Goal: Transaction & Acquisition: Download file/media

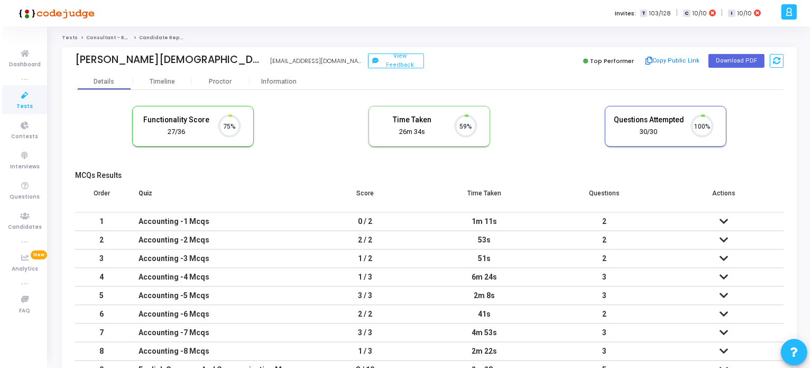
scroll to position [22, 27]
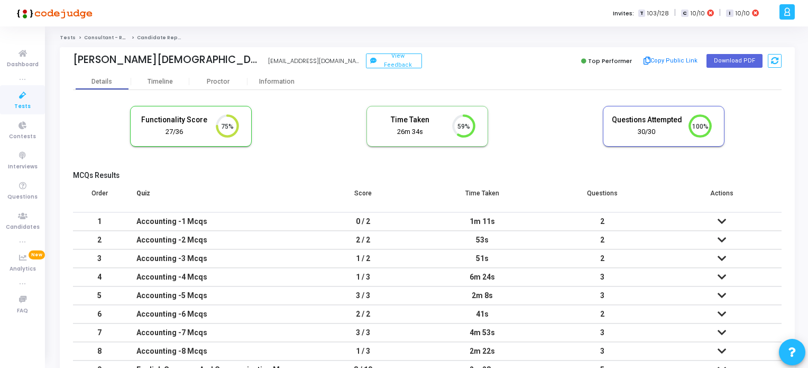
click at [19, 99] on icon at bounding box center [23, 95] width 22 height 13
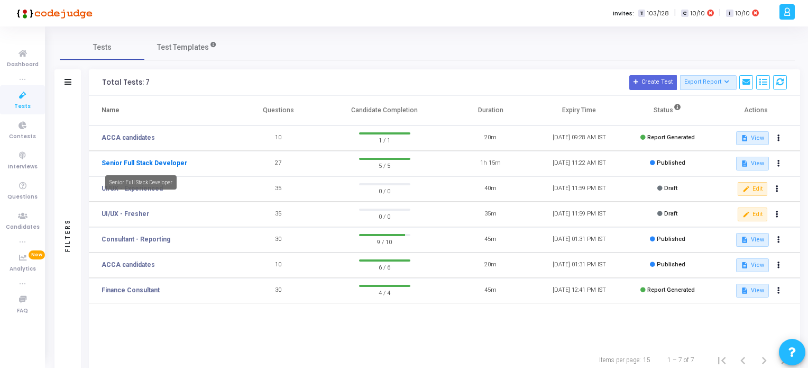
click at [142, 159] on link "Senior Full Stack Developer" at bounding box center [145, 163] width 86 height 10
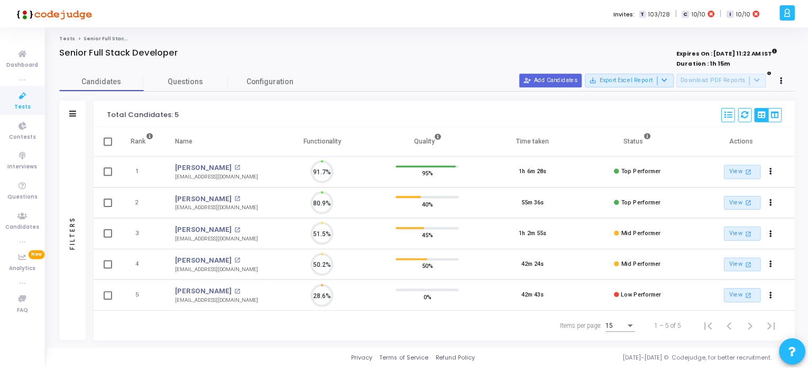
scroll to position [22, 27]
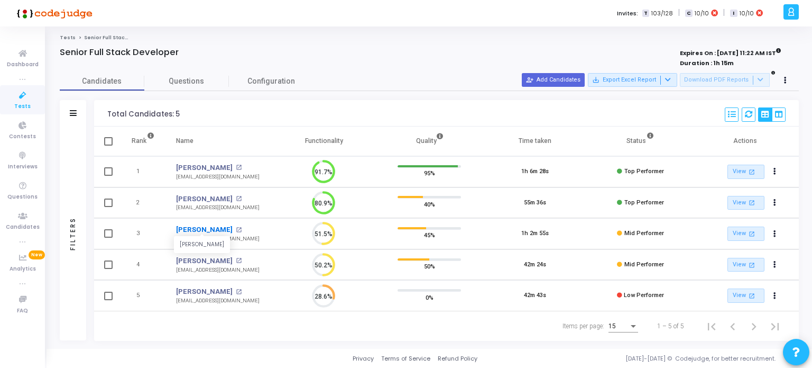
click at [197, 229] on link "[PERSON_NAME]" at bounding box center [204, 229] width 57 height 11
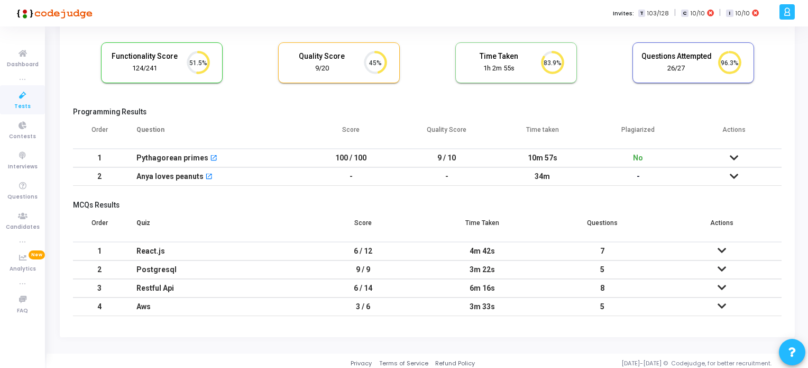
scroll to position [67, 0]
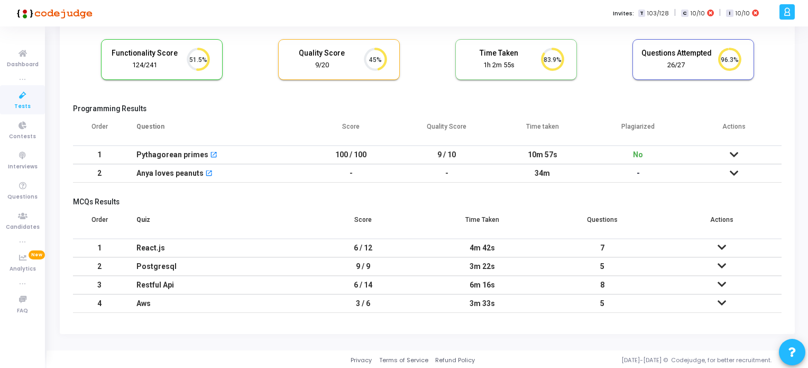
click at [25, 102] on span "Tests" at bounding box center [22, 106] width 16 height 9
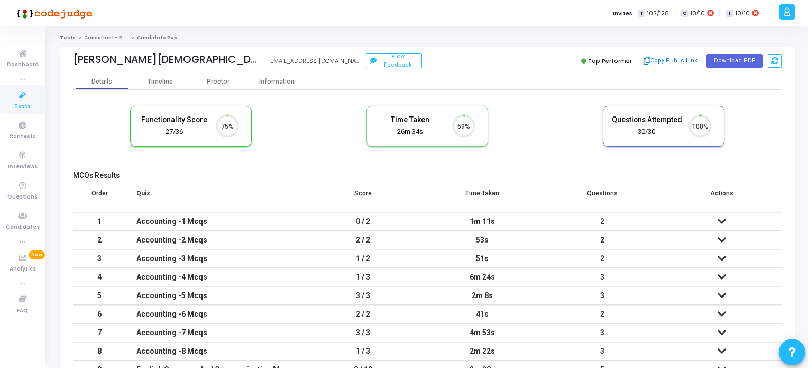
scroll to position [22, 27]
click at [17, 97] on icon at bounding box center [23, 95] width 22 height 13
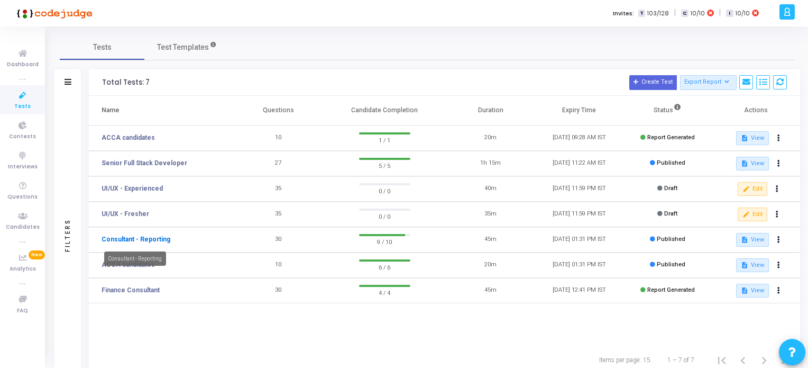
click at [140, 239] on link "Consultant - Reporting" at bounding box center [136, 239] width 69 height 10
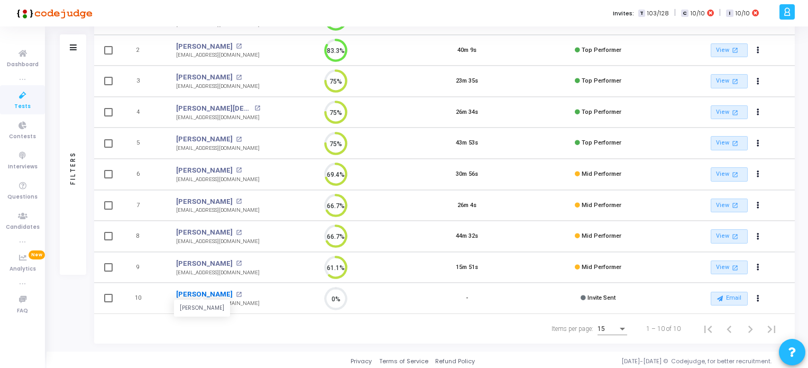
click at [212, 294] on link "Nalini Chungade" at bounding box center [204, 294] width 57 height 11
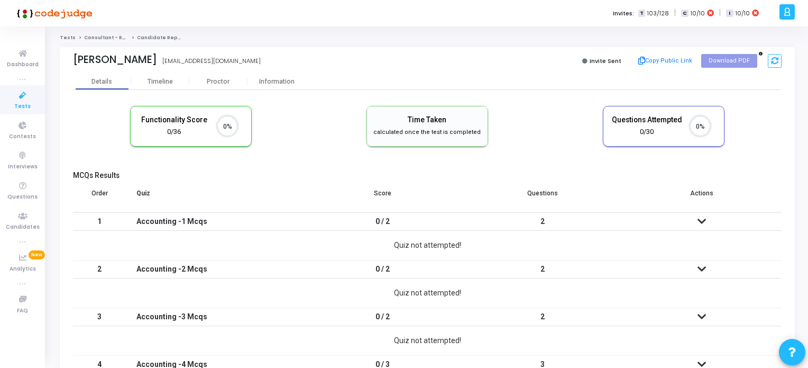
scroll to position [4, 4]
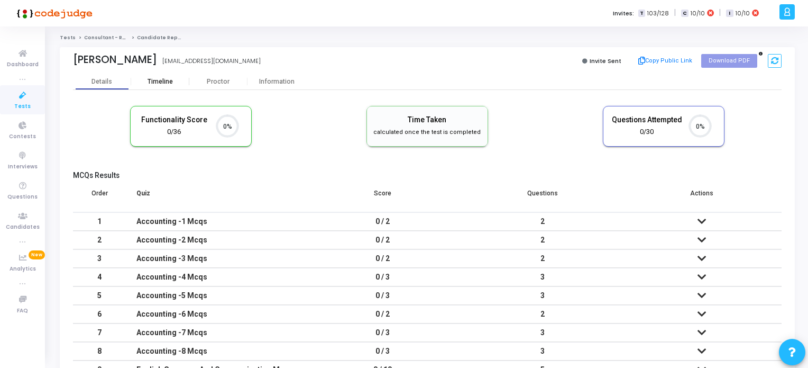
click at [161, 81] on div "Timeline" at bounding box center [160, 82] width 25 height 8
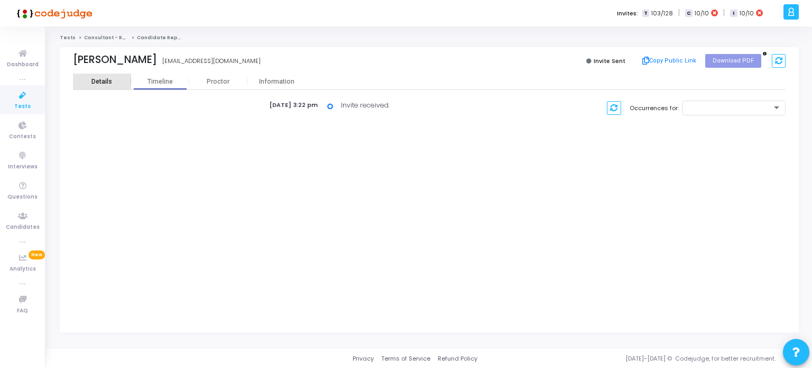
click at [99, 83] on div "Details" at bounding box center [101, 82] width 21 height 8
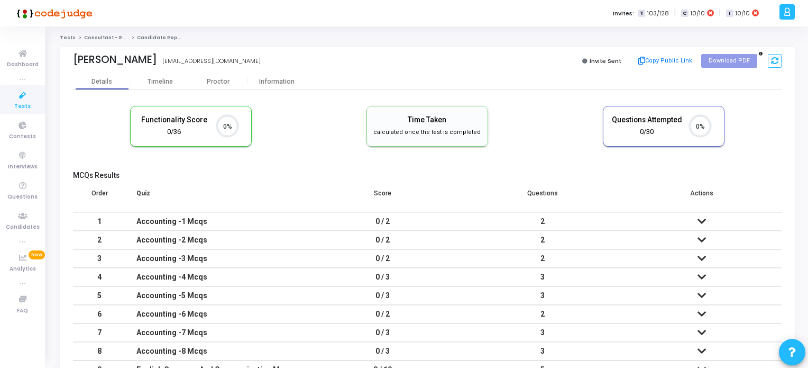
click at [17, 95] on icon at bounding box center [23, 95] width 22 height 13
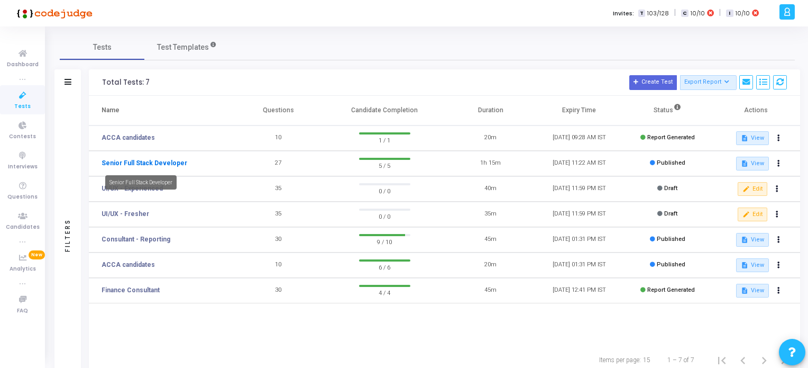
click at [152, 162] on link "Senior Full Stack Developer" at bounding box center [145, 163] width 86 height 10
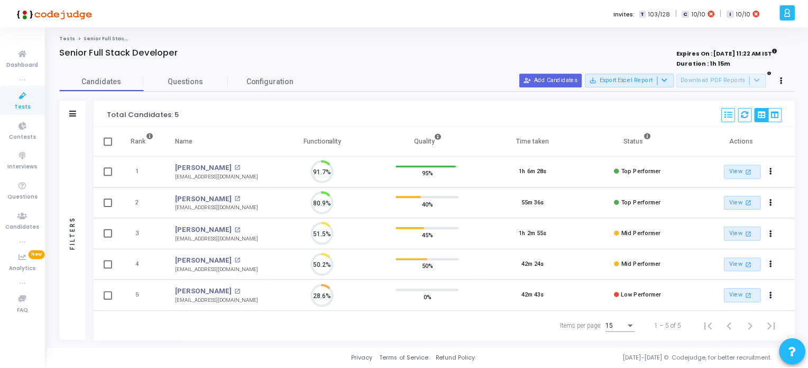
scroll to position [22, 27]
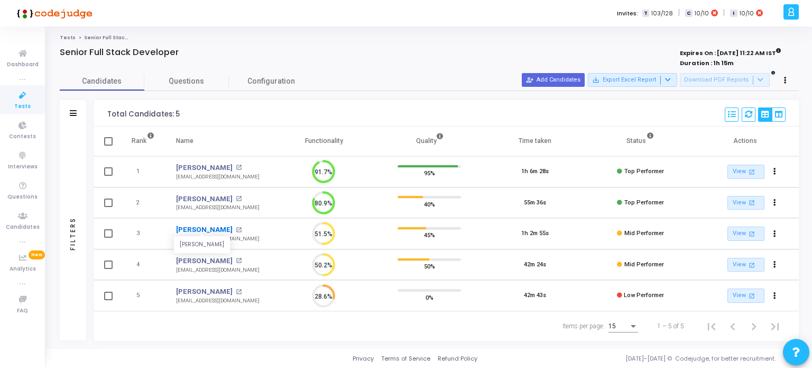
click at [188, 228] on link "[PERSON_NAME]" at bounding box center [204, 229] width 57 height 11
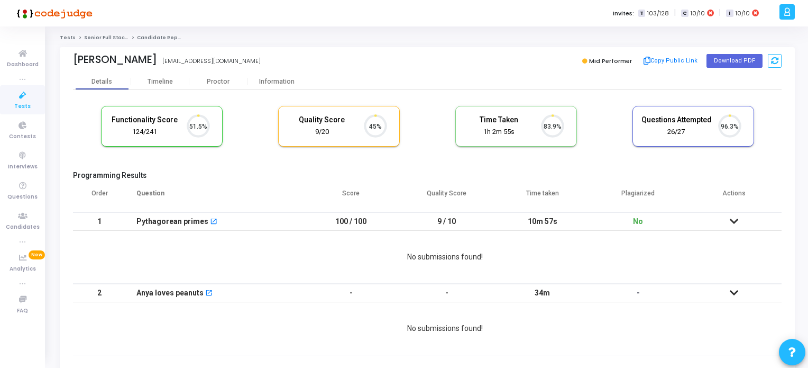
scroll to position [22, 27]
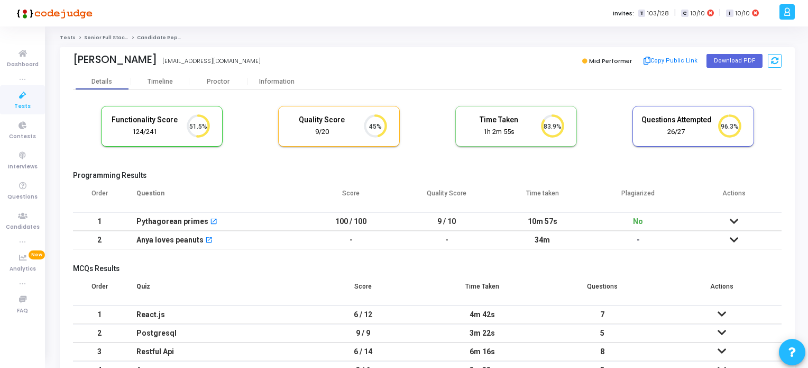
drag, startPoint x: 150, startPoint y: 59, endPoint x: 242, endPoint y: 58, distance: 92.6
click at [227, 63] on div "Parth Wanjari parthwanjari@gmail.com" at bounding box center [247, 60] width 349 height 15
copy div "[EMAIL_ADDRESS][DOMAIN_NAME]"
click at [22, 93] on icon at bounding box center [23, 95] width 22 height 13
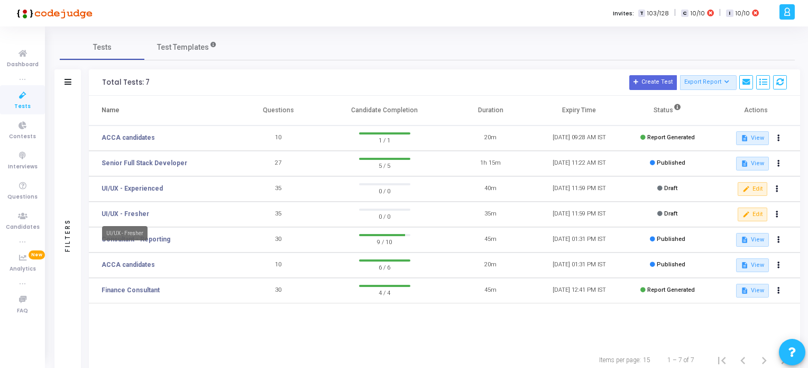
click at [152, 241] on mat-tooltip-component "UI/UX - Fresher" at bounding box center [125, 232] width 60 height 29
click at [157, 239] on link "Consultant - Reporting" at bounding box center [136, 239] width 69 height 10
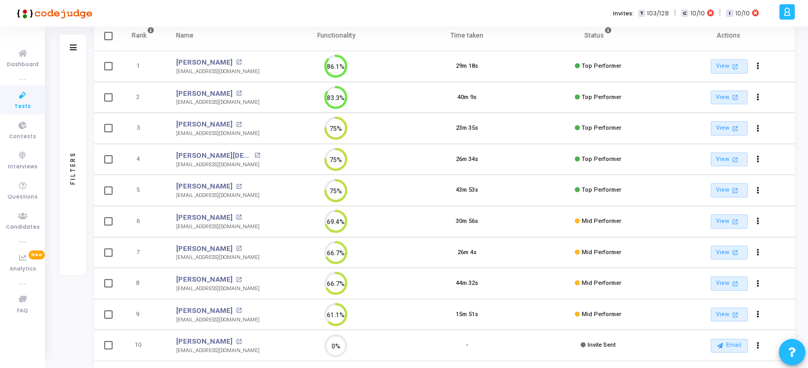
scroll to position [106, 0]
click at [203, 122] on link "Ayushi Lohia" at bounding box center [204, 123] width 57 height 11
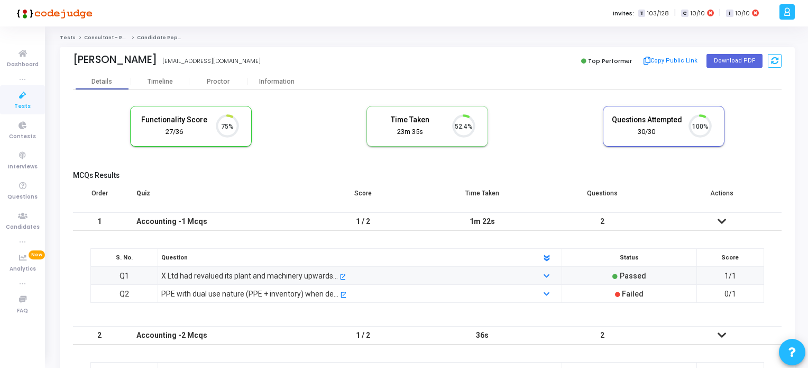
scroll to position [22, 27]
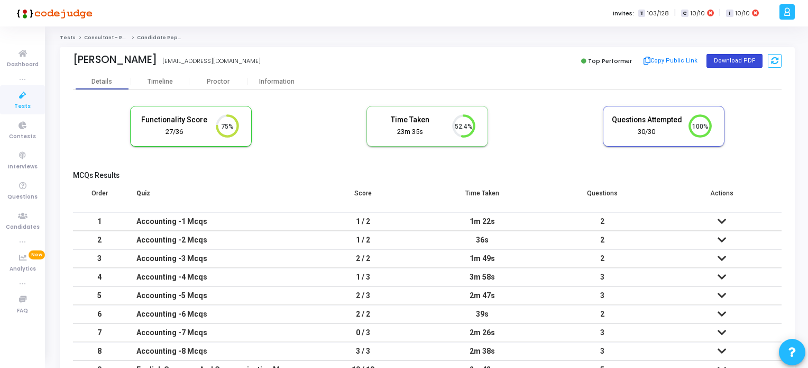
click at [728, 59] on button "Download PDF" at bounding box center [735, 61] width 56 height 14
click at [24, 95] on icon at bounding box center [23, 95] width 22 height 13
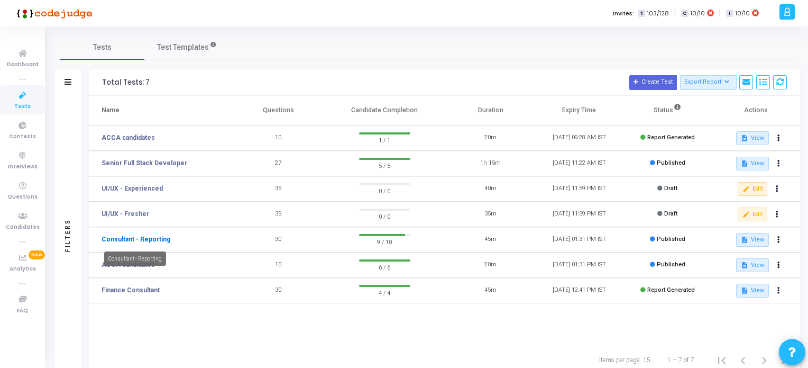
click at [148, 240] on link "Consultant - Reporting" at bounding box center [136, 239] width 69 height 10
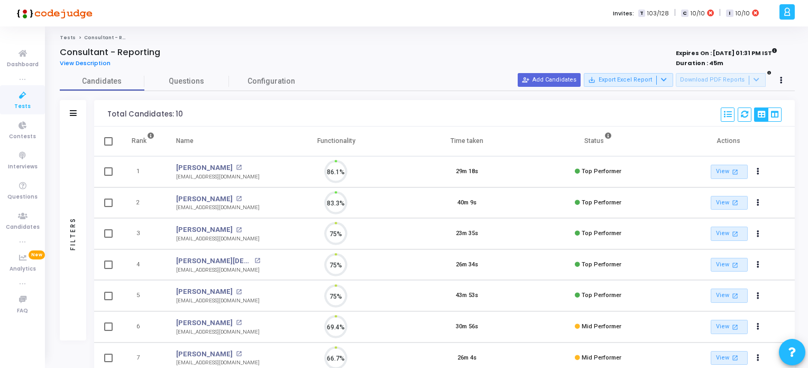
scroll to position [22, 27]
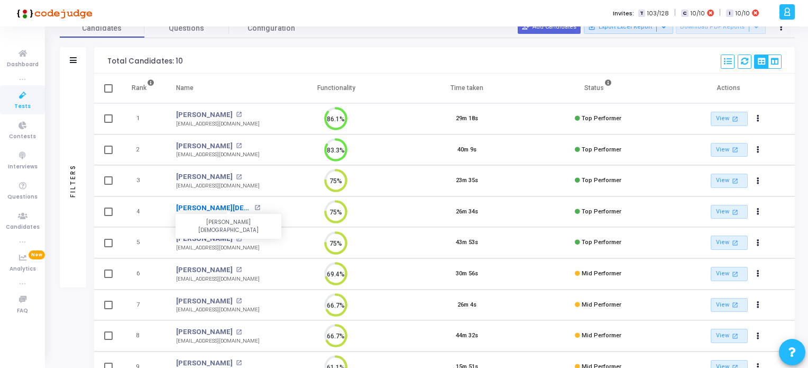
click at [216, 205] on link "[PERSON_NAME][DEMOGRAPHIC_DATA]" at bounding box center [213, 208] width 75 height 11
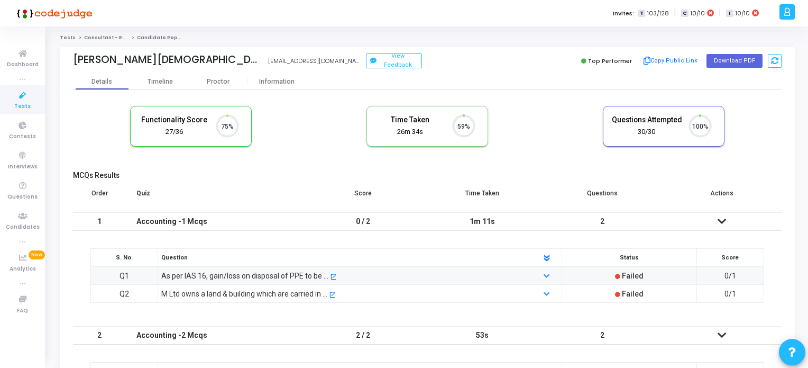
scroll to position [4, 4]
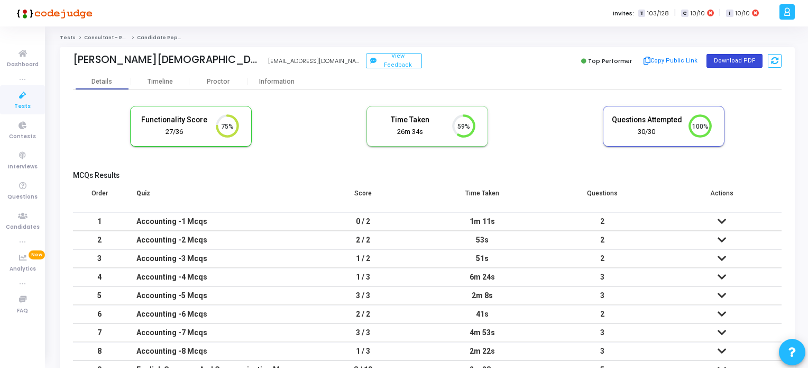
click at [737, 58] on button "Download PDF" at bounding box center [735, 61] width 56 height 14
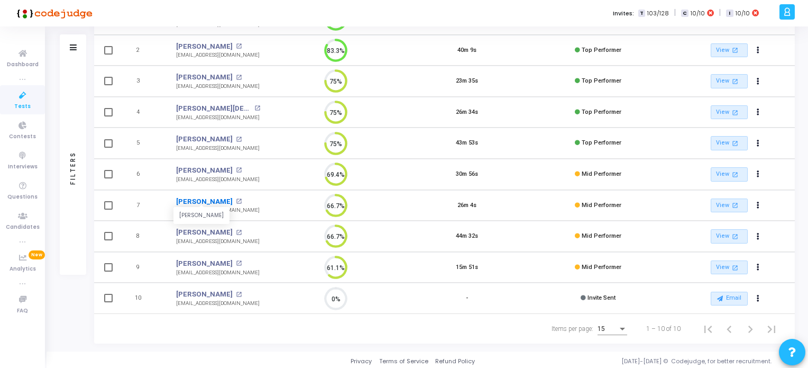
click at [200, 196] on link "Neha Kamble" at bounding box center [204, 201] width 57 height 11
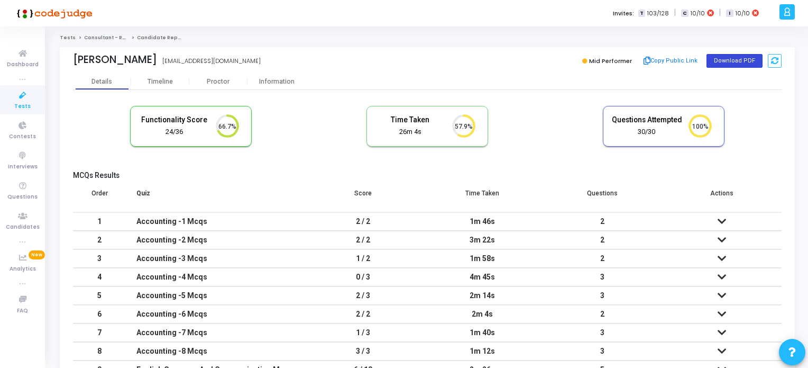
click at [728, 58] on button "Download PDF" at bounding box center [735, 61] width 56 height 14
